Goal: Task Accomplishment & Management: Complete application form

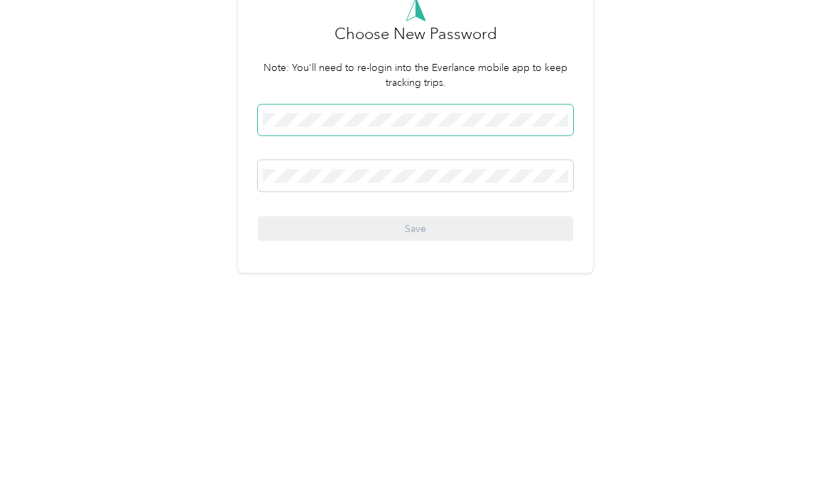
scroll to position [26, 0]
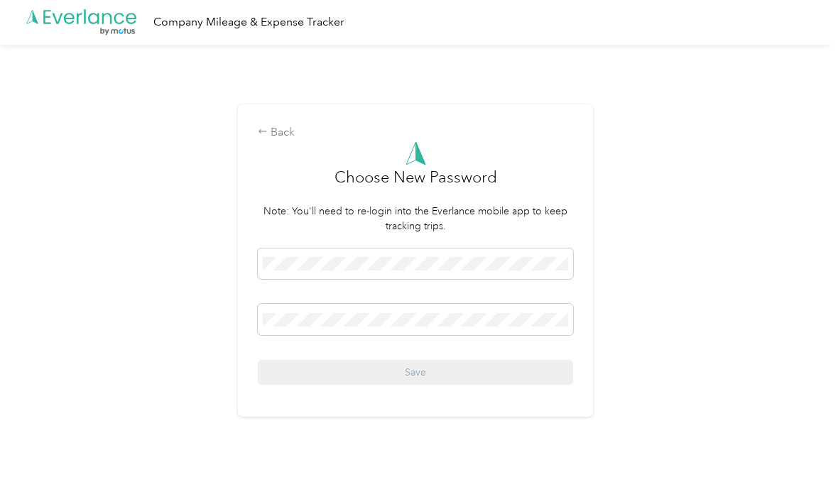
click at [452, 249] on span at bounding box center [415, 264] width 315 height 31
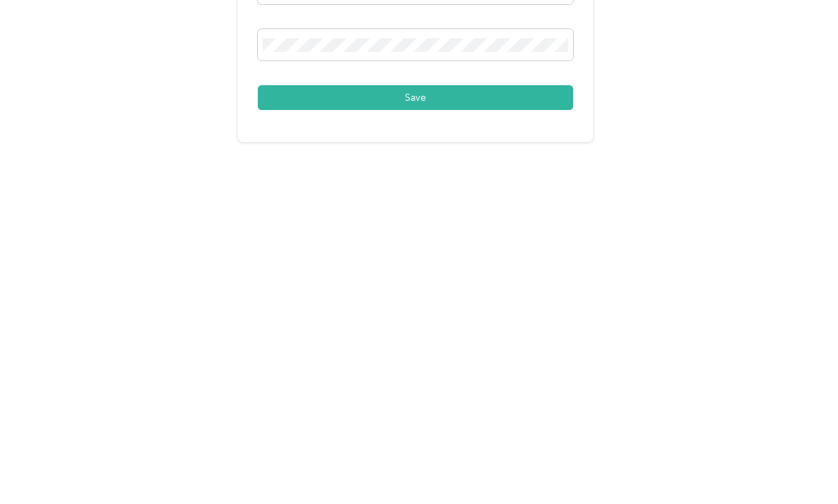
click at [504, 361] on button "Save" at bounding box center [415, 373] width 315 height 25
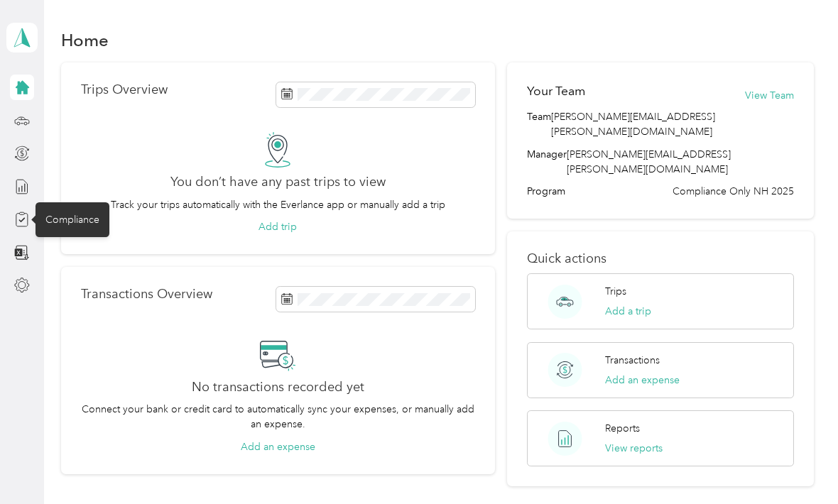
click at [74, 222] on div "Compliance" at bounding box center [73, 219] width 74 height 35
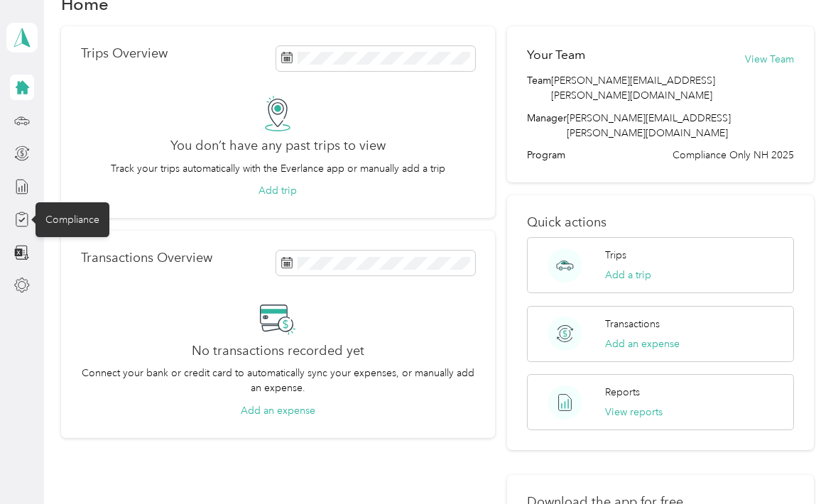
scroll to position [20, 0]
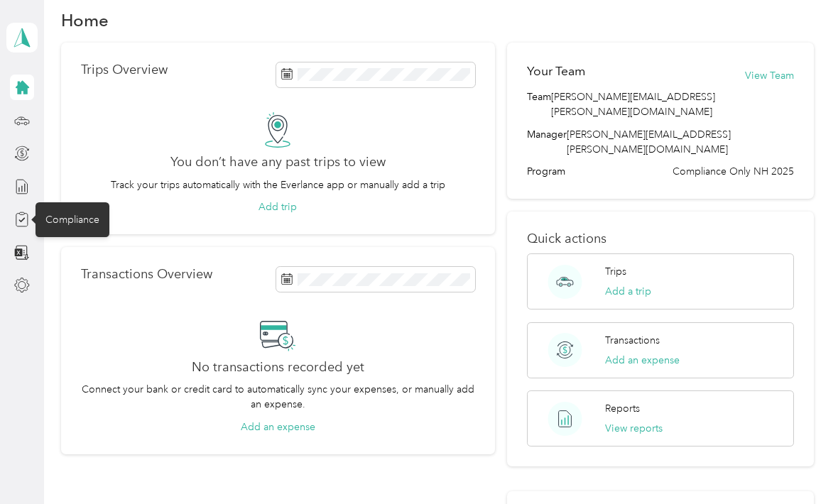
click at [28, 218] on icon at bounding box center [21, 220] width 11 height 13
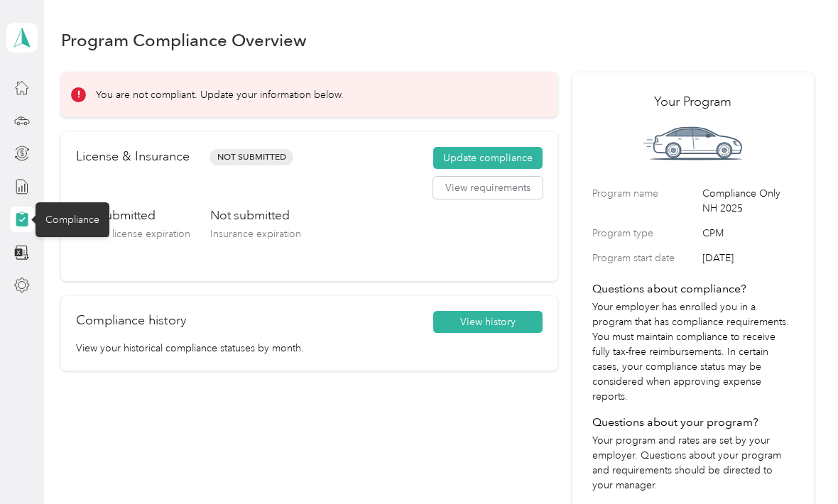
click at [477, 159] on button "Update compliance" at bounding box center [487, 158] width 109 height 23
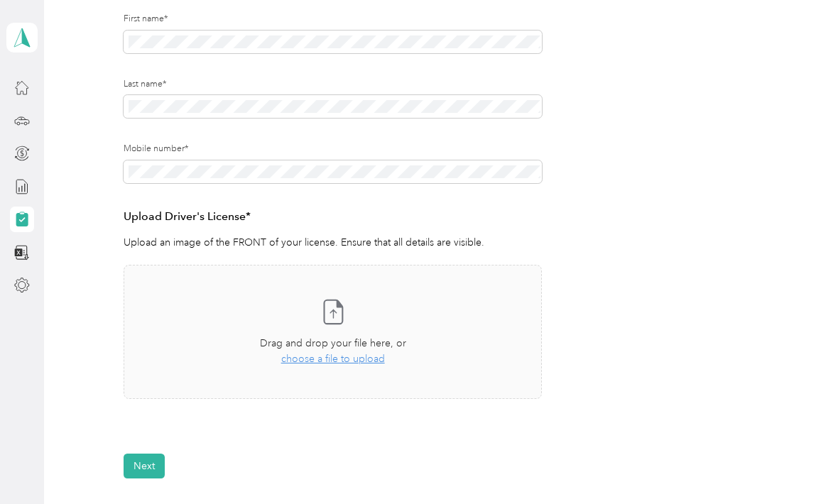
scroll to position [205, 0]
click at [342, 357] on span "choose a file to upload" at bounding box center [333, 358] width 104 height 12
click at [330, 364] on div "Take a photo or choose a photo from your library Drag and drop your file here, …" at bounding box center [333, 331] width 394 height 110
click at [327, 357] on span "choose a file to upload" at bounding box center [333, 358] width 104 height 12
click at [350, 364] on div "Take a photo or choose a photo from your library Drag and drop your file here, …" at bounding box center [333, 331] width 394 height 110
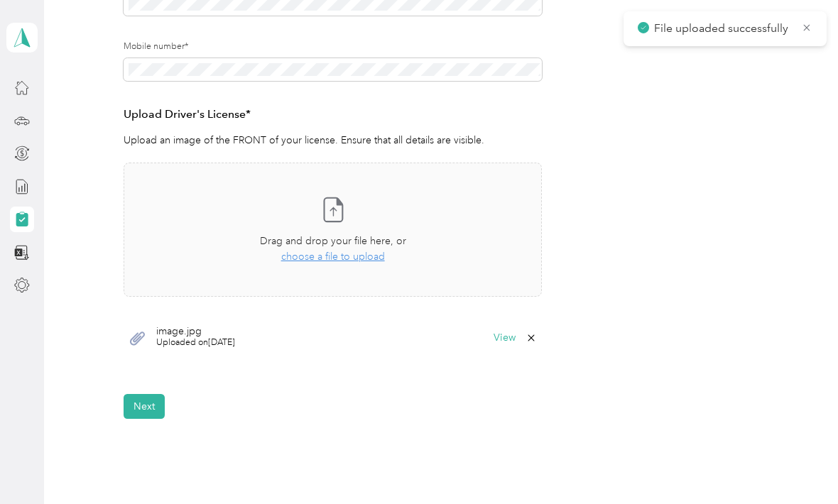
scroll to position [307, 0]
click at [145, 413] on button "Next" at bounding box center [144, 406] width 41 height 25
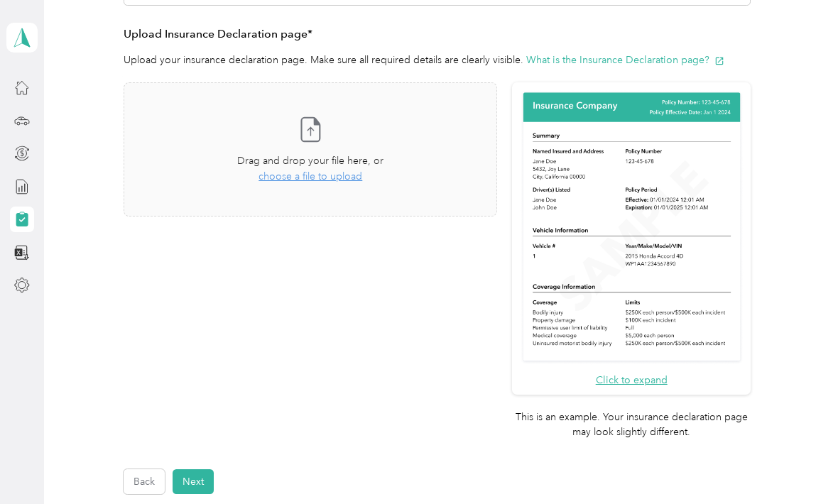
scroll to position [1, 0]
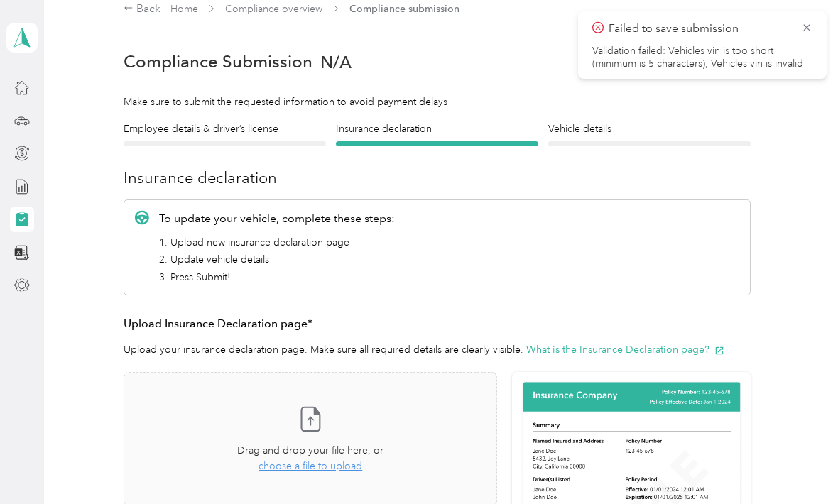
click at [808, 22] on icon at bounding box center [806, 27] width 11 height 13
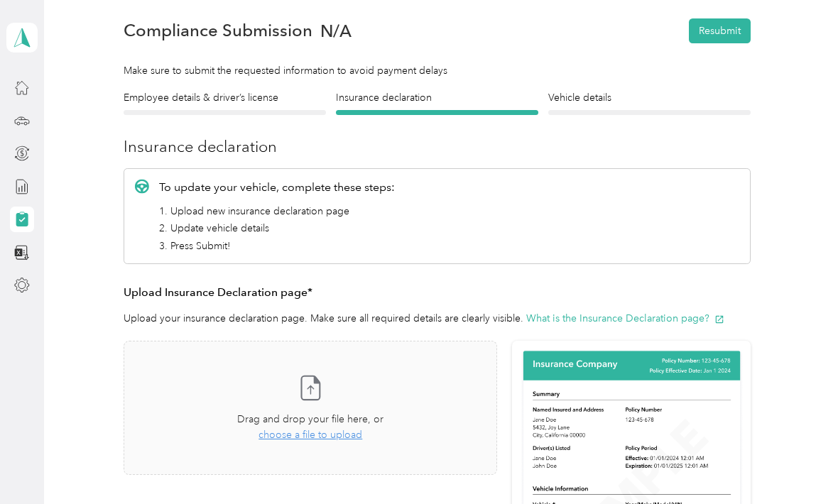
scroll to position [48, 0]
click at [259, 110] on div at bounding box center [225, 112] width 202 height 5
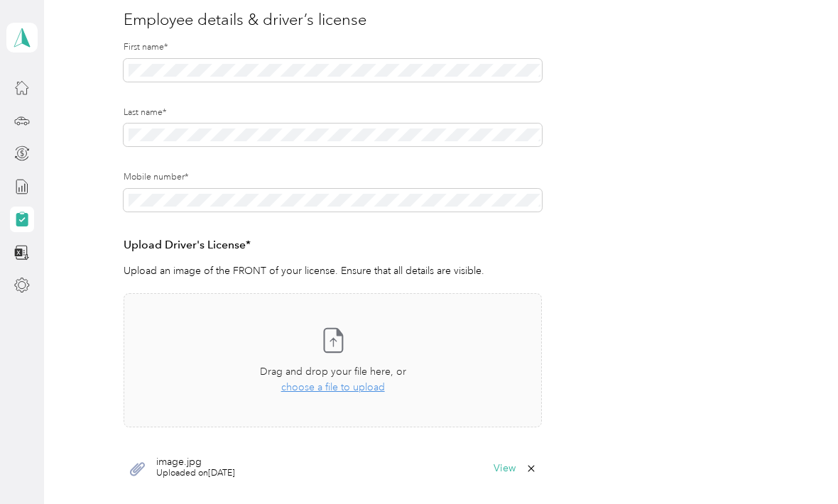
scroll to position [179, 0]
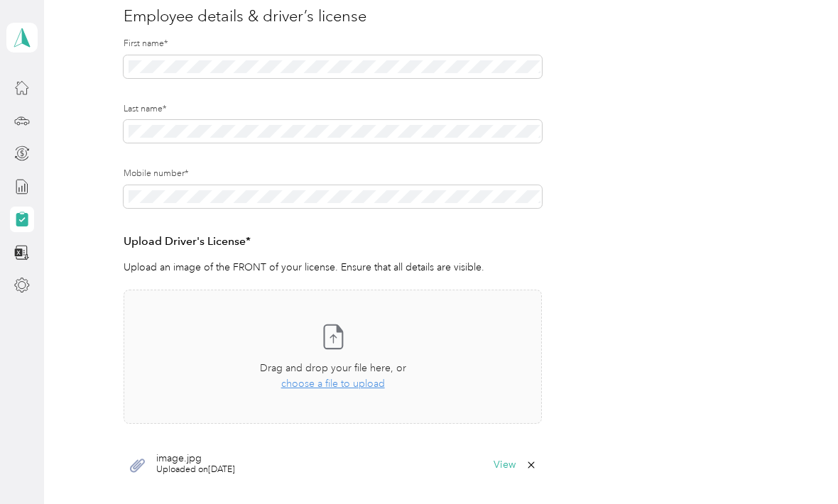
click at [352, 394] on div "Take a photo or choose a photo from your library Drag and drop your file here, …" at bounding box center [333, 357] width 394 height 110
click at [355, 389] on div "Drag and drop your file here, or choose a file to upload" at bounding box center [333, 376] width 146 height 31
click at [348, 389] on div "Drag and drop your file here, or choose a file to upload" at bounding box center [333, 376] width 146 height 31
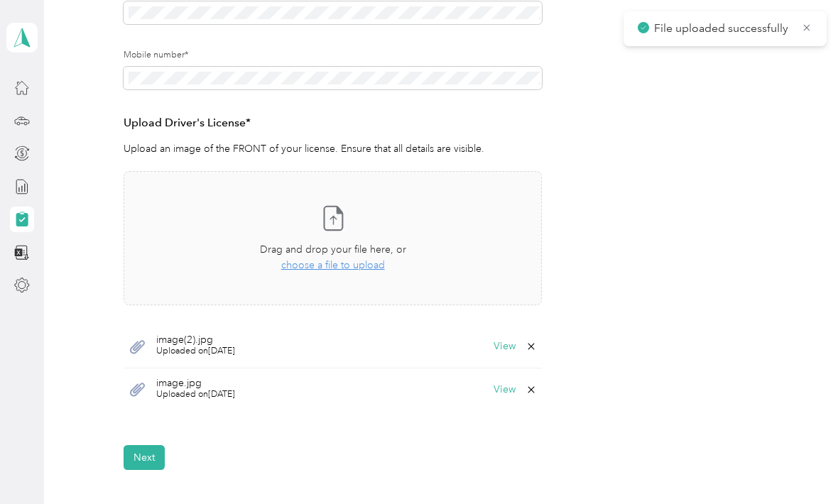
scroll to position [298, 0]
click at [537, 342] on icon at bounding box center [531, 345] width 11 height 11
click at [502, 350] on button "Yes" at bounding box center [501, 354] width 28 height 23
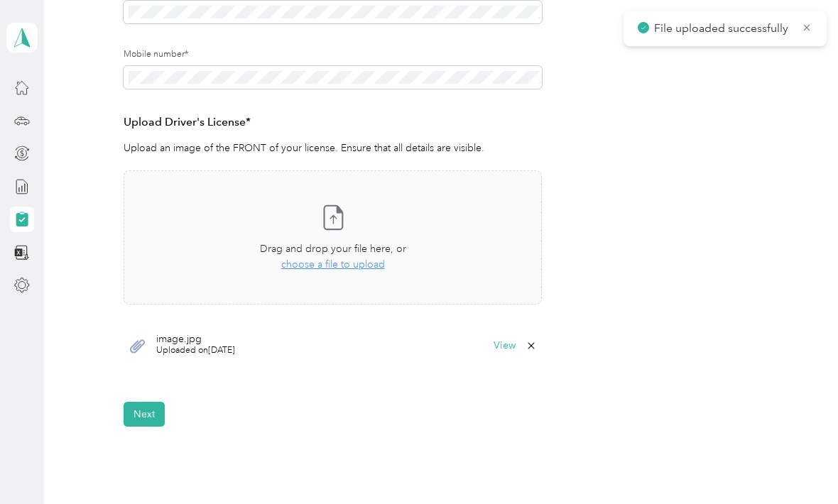
click at [158, 416] on button "Next" at bounding box center [144, 414] width 41 height 25
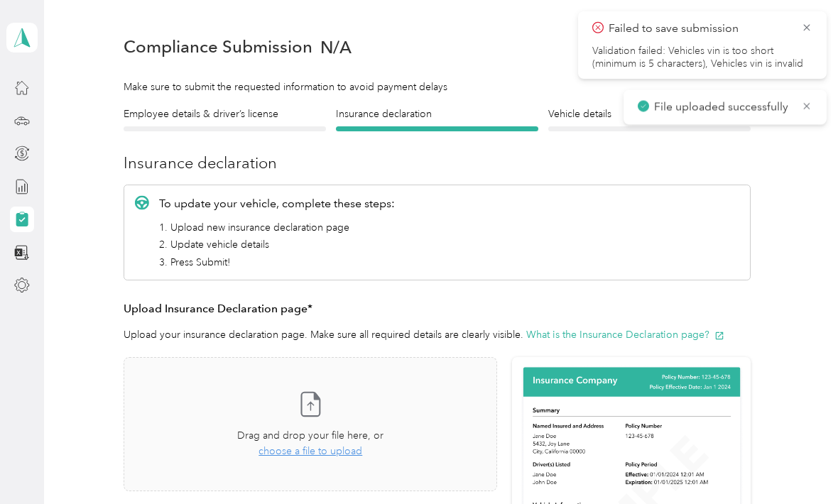
scroll to position [17, 0]
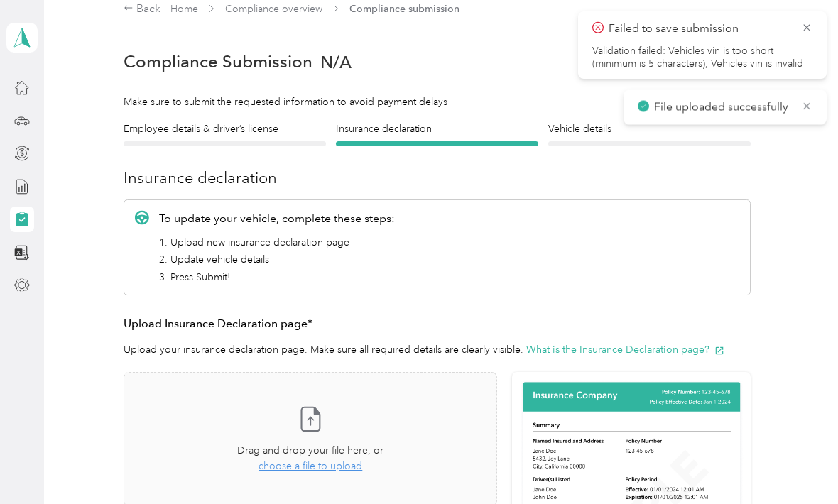
click at [808, 27] on icon at bounding box center [806, 27] width 6 height 6
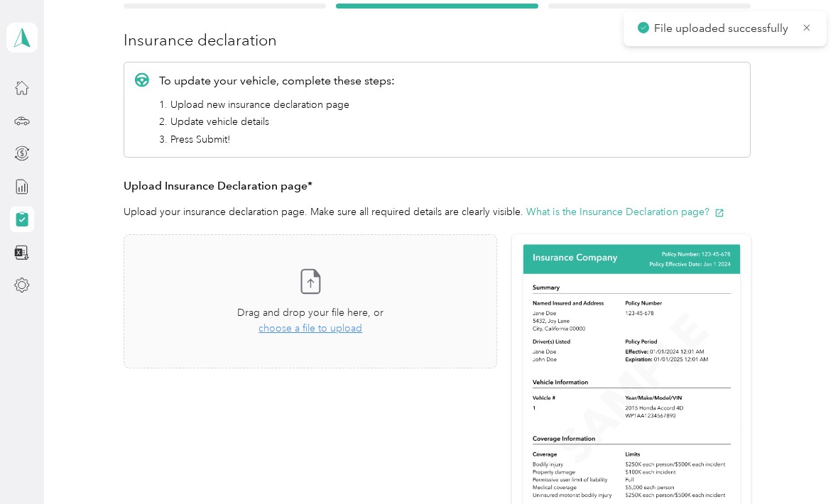
scroll to position [156, 0]
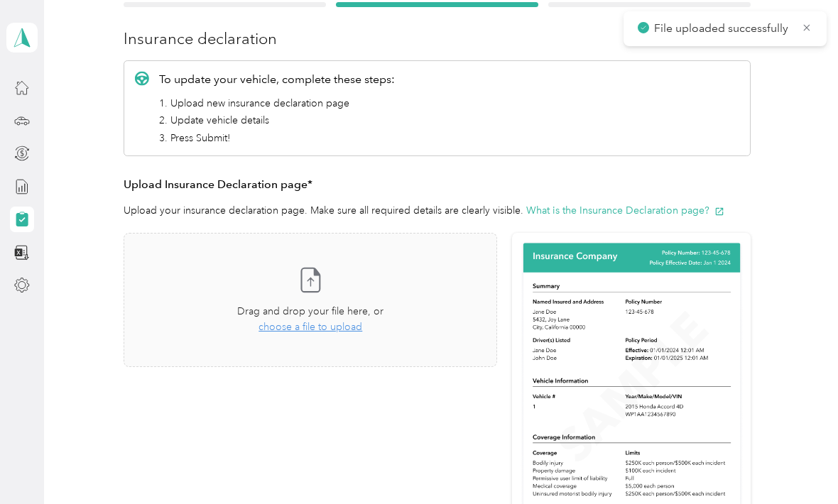
click at [330, 334] on div "Take a photo or choose a photo from your library Drag and drop your file here, …" at bounding box center [311, 300] width 350 height 110
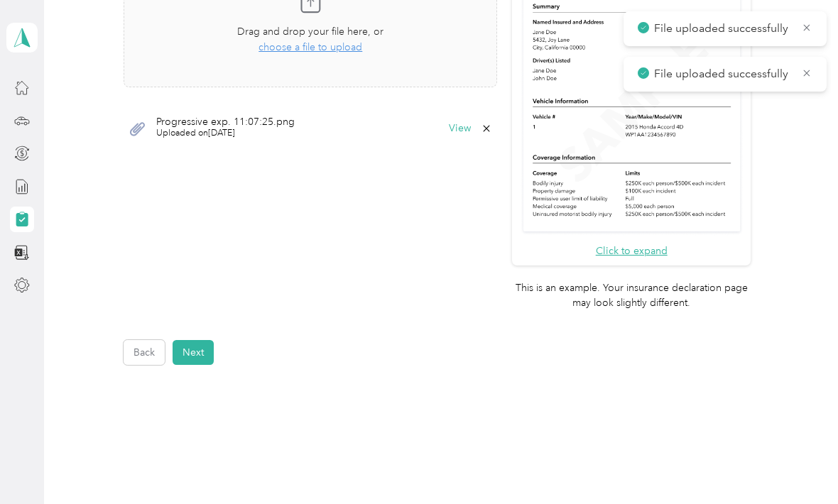
click at [200, 340] on button "Next" at bounding box center [193, 352] width 41 height 25
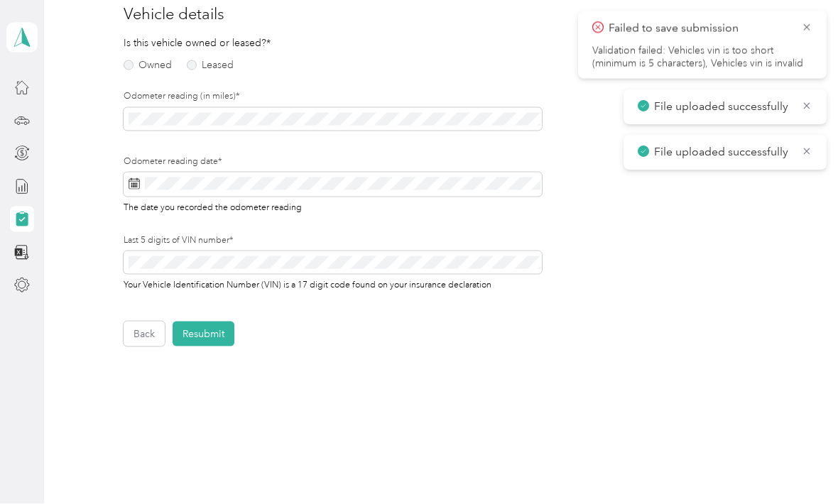
click at [133, 63] on label "Owned" at bounding box center [148, 65] width 48 height 10
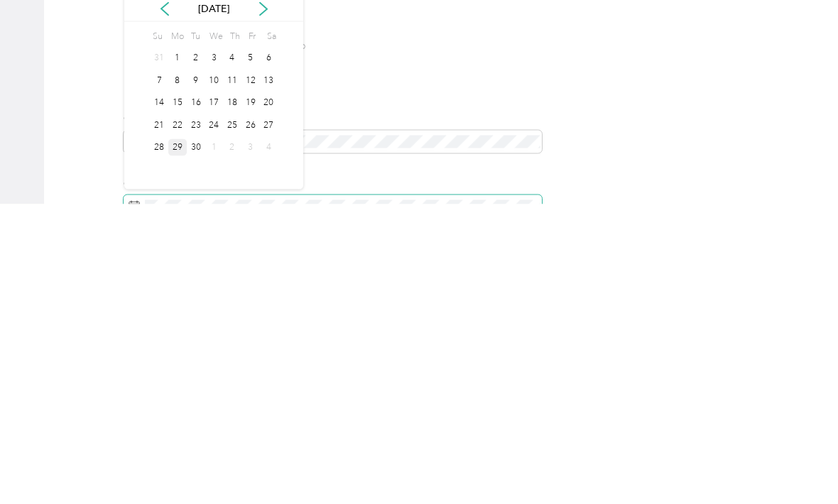
scroll to position [122, 0]
click at [251, 420] on div "26" at bounding box center [251, 429] width 18 height 18
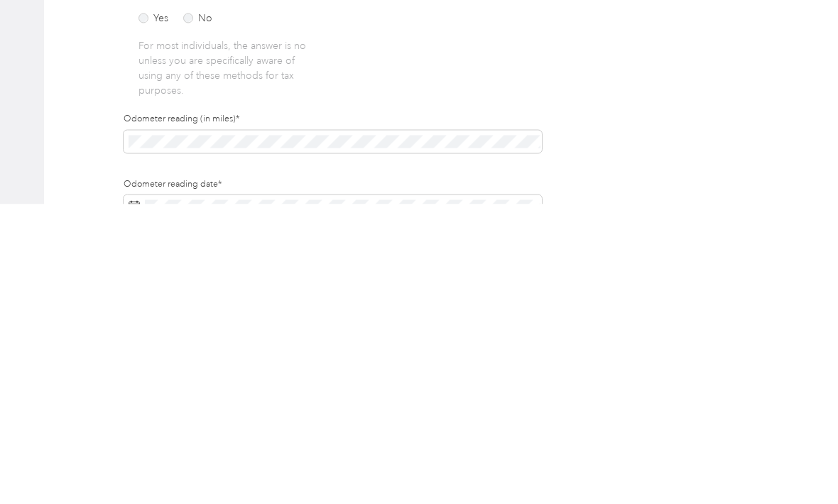
scroll to position [47, 0]
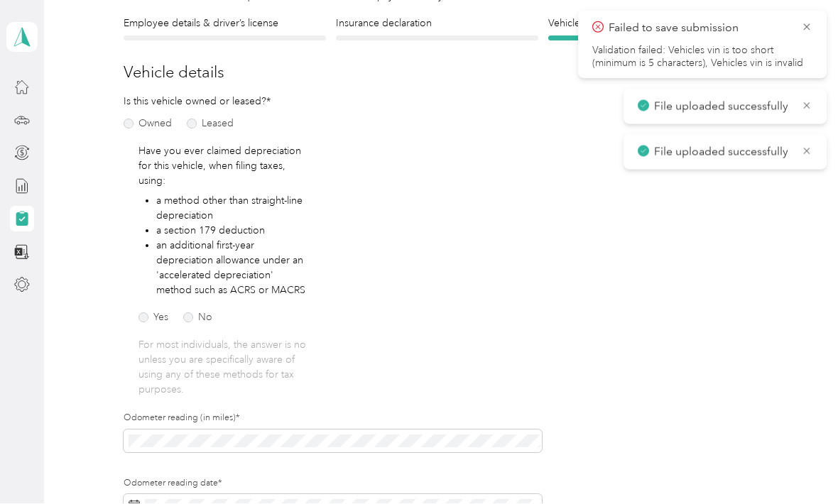
click at [200, 313] on label "No" at bounding box center [197, 318] width 29 height 10
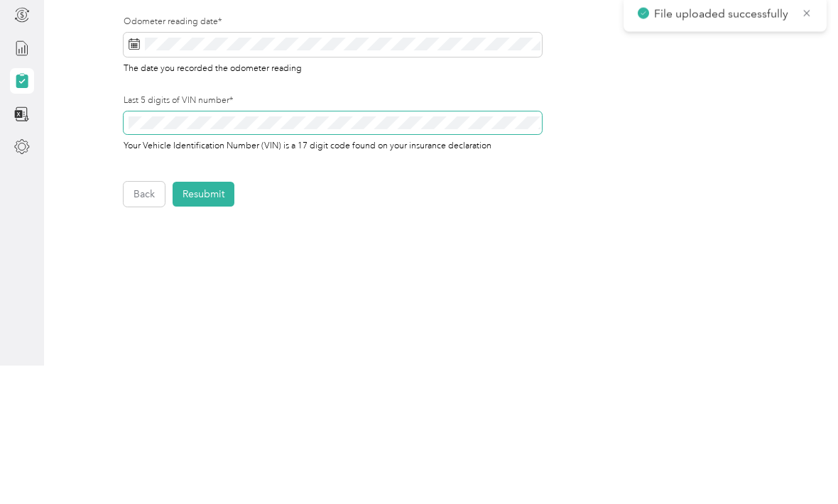
scroll to position [445, 0]
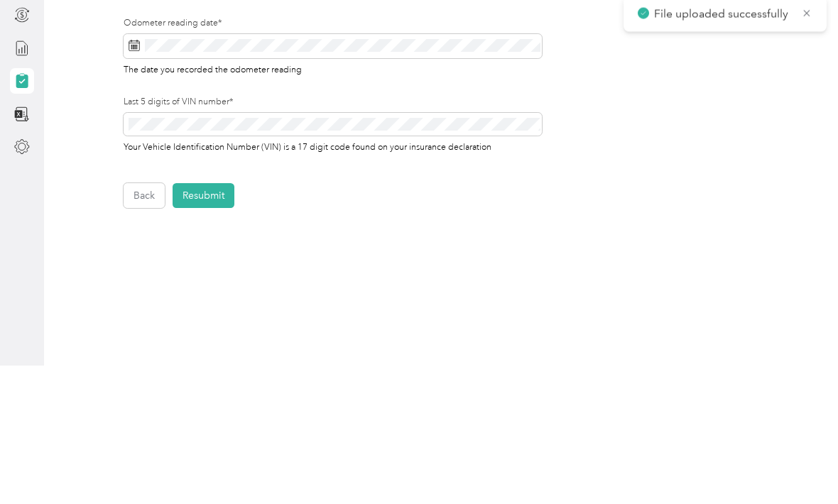
click at [217, 322] on button "Resubmit" at bounding box center [204, 334] width 62 height 25
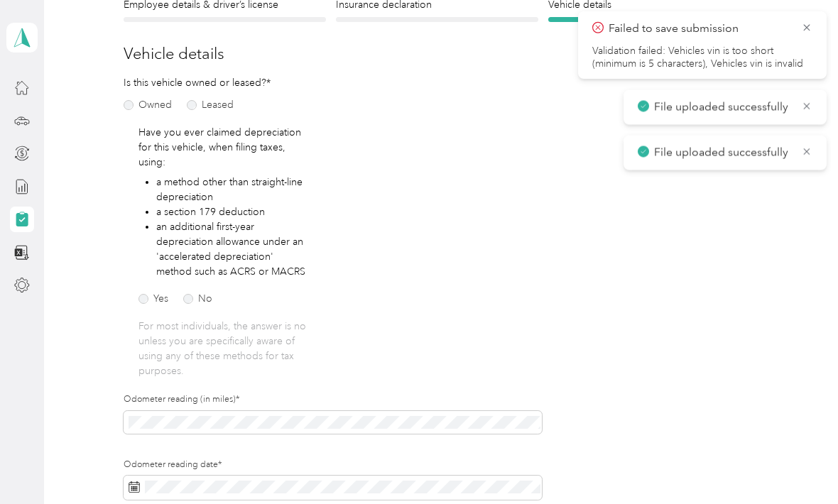
scroll to position [1, 0]
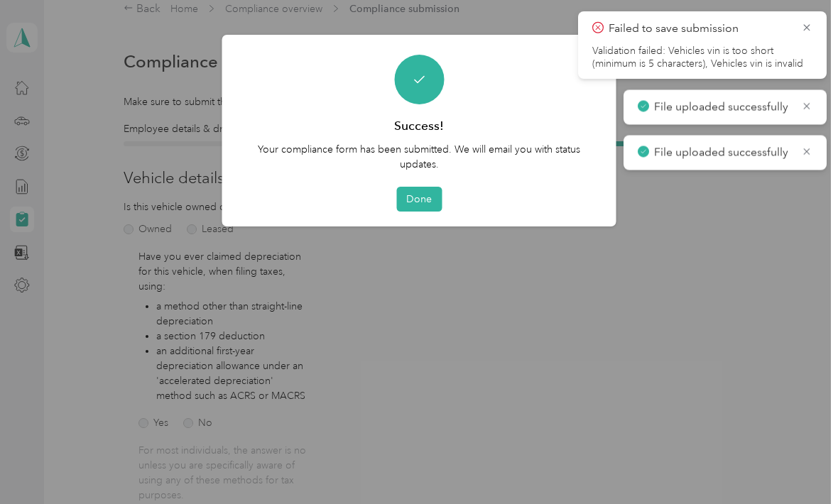
click at [426, 200] on button "Done" at bounding box center [418, 199] width 45 height 25
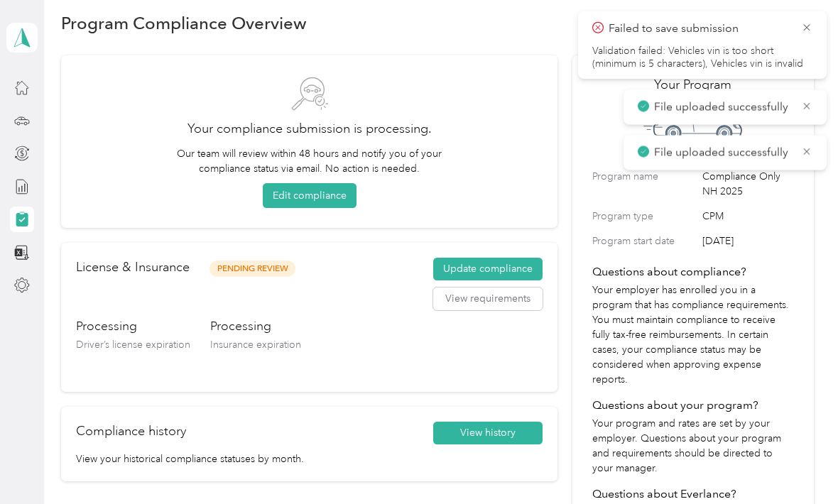
click at [494, 269] on button "Update compliance" at bounding box center [487, 269] width 109 height 23
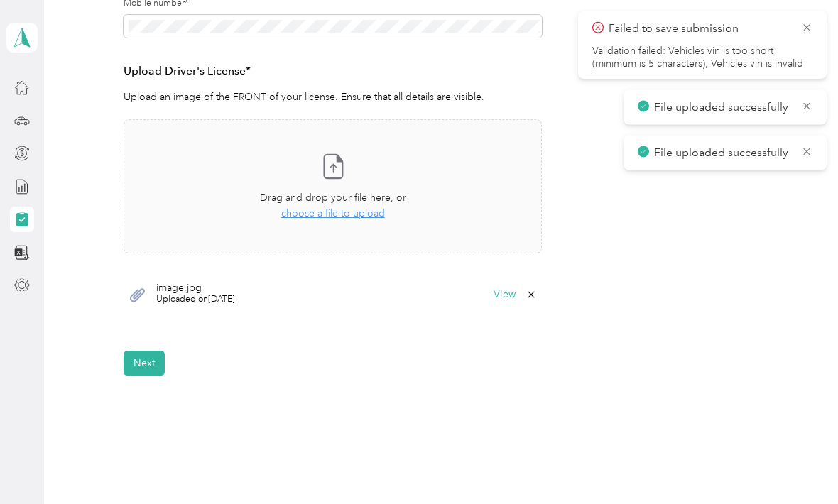
scroll to position [360, 0]
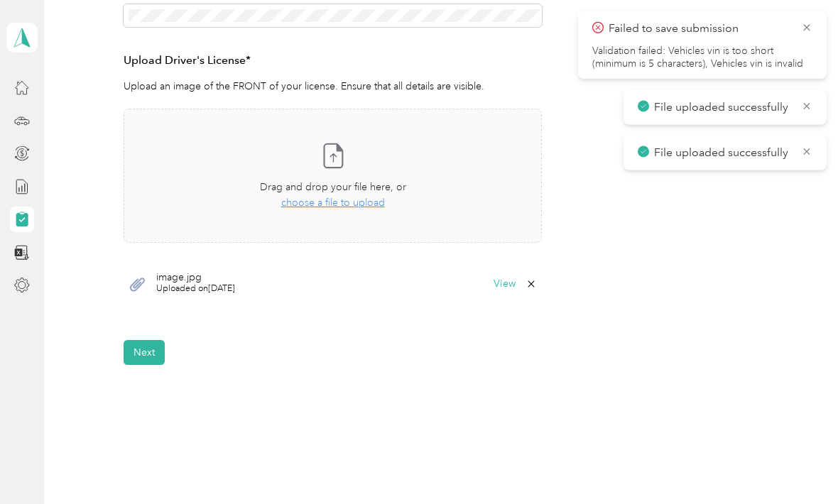
click at [359, 202] on span "choose a file to upload" at bounding box center [333, 203] width 104 height 12
click at [359, 206] on span "choose a file to upload" at bounding box center [333, 203] width 104 height 12
click at [157, 347] on button "Next" at bounding box center [144, 352] width 41 height 25
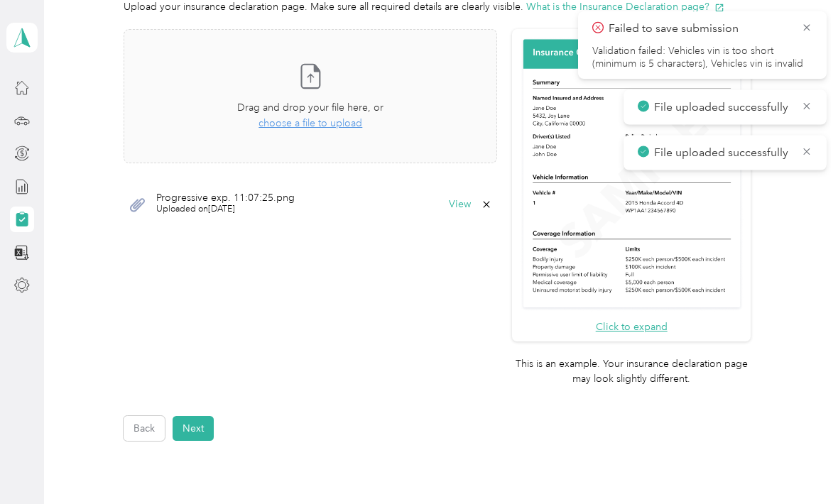
click at [338, 124] on span "choose a file to upload" at bounding box center [311, 123] width 104 height 12
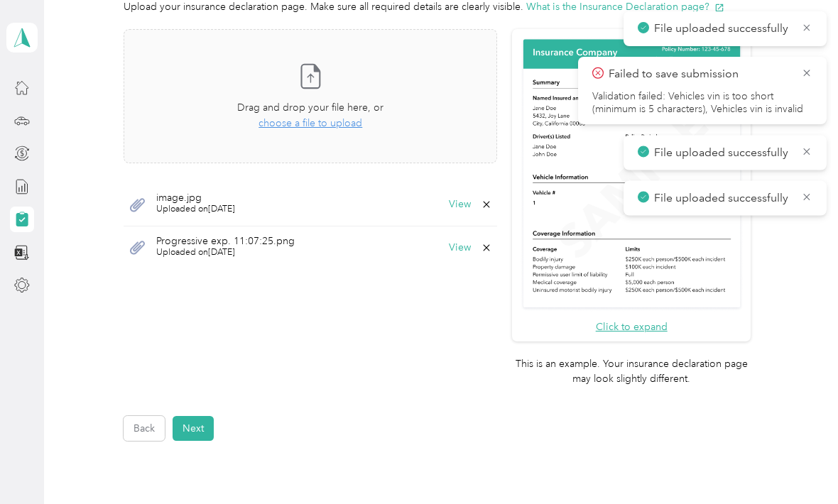
click at [200, 416] on button "Next" at bounding box center [193, 428] width 41 height 25
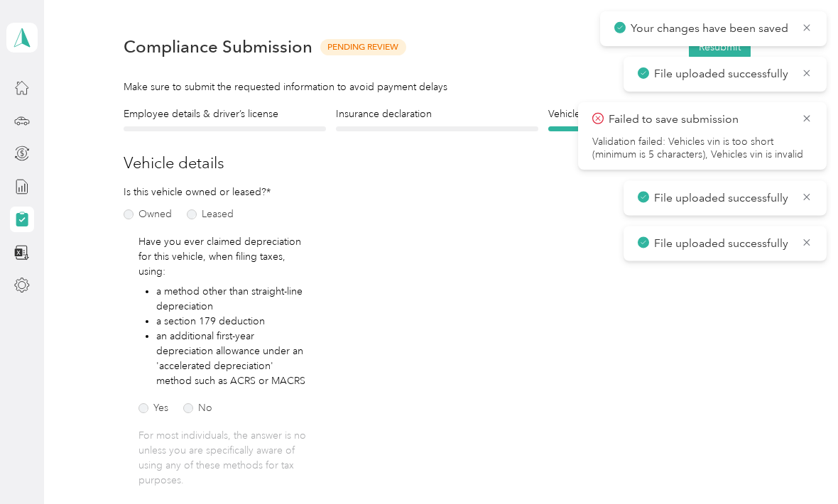
scroll to position [17, 0]
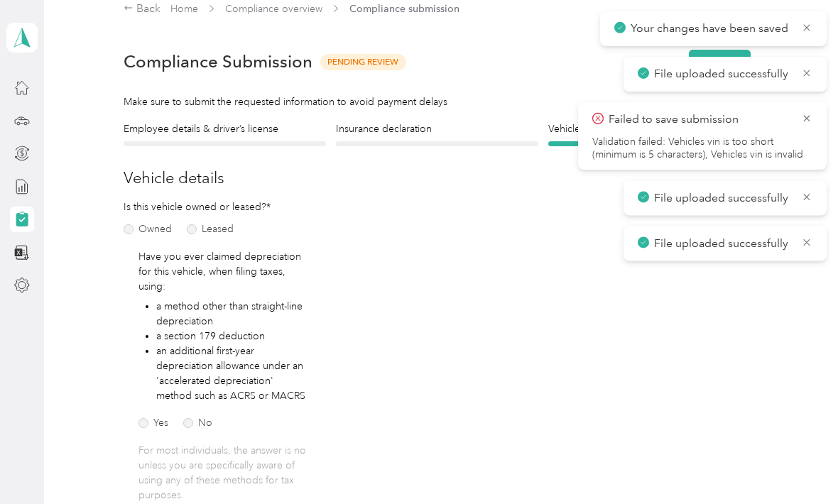
click at [811, 115] on icon at bounding box center [806, 118] width 11 height 13
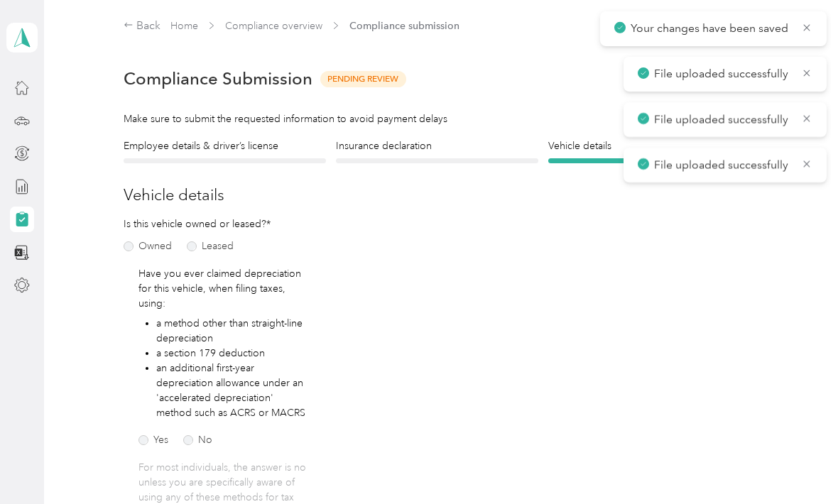
scroll to position [0, 0]
click at [811, 158] on icon at bounding box center [806, 164] width 11 height 13
click at [812, 112] on icon at bounding box center [806, 118] width 11 height 13
click at [810, 72] on icon at bounding box center [806, 73] width 11 height 13
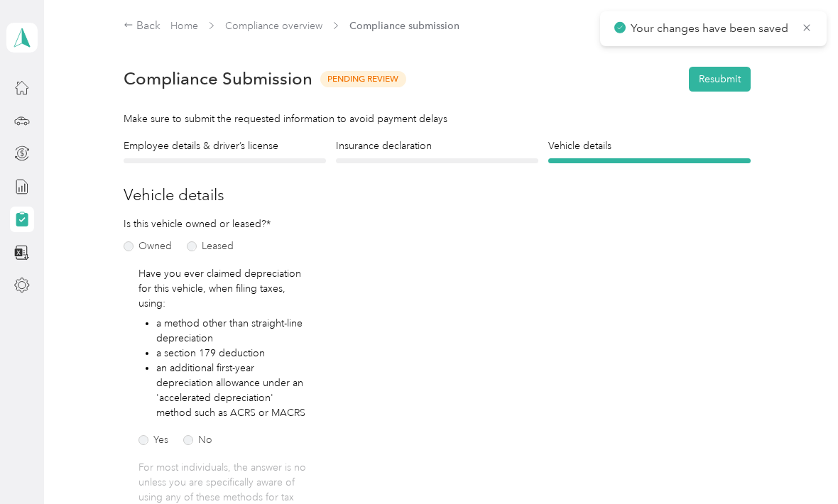
click at [810, 26] on icon at bounding box center [806, 27] width 11 height 13
click at [732, 74] on button "Resubmit" at bounding box center [720, 79] width 62 height 25
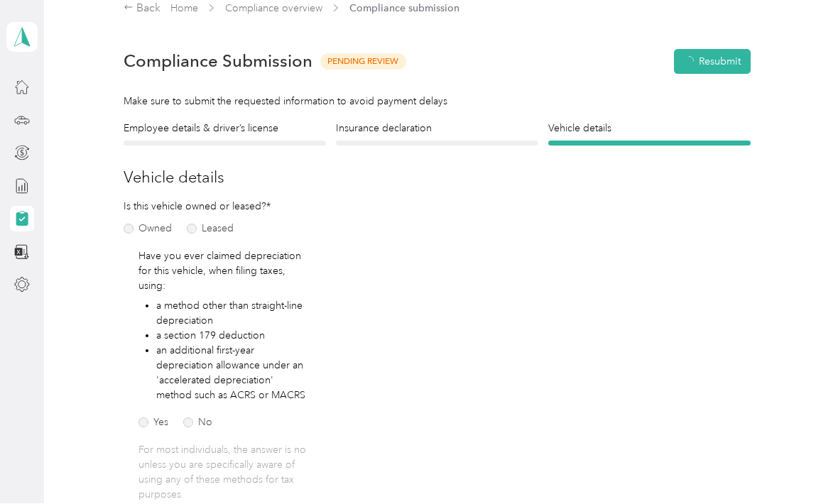
scroll to position [18, 0]
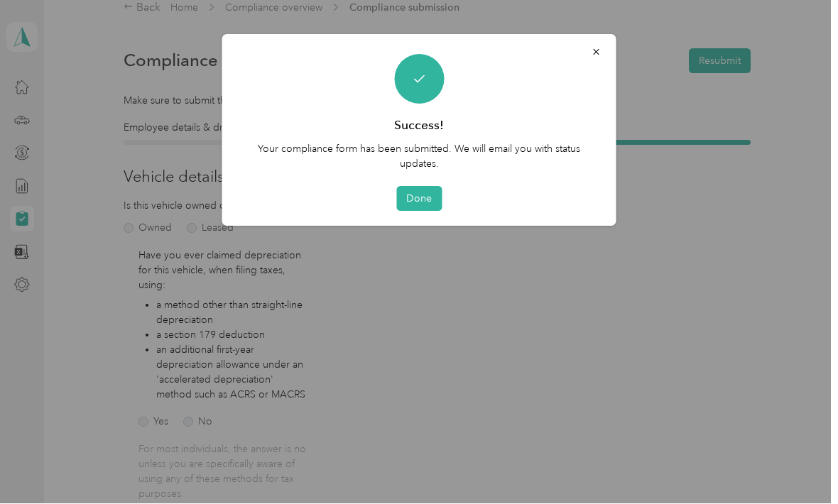
click at [435, 198] on button "Done" at bounding box center [418, 199] width 45 height 25
